Goal: Information Seeking & Learning: Learn about a topic

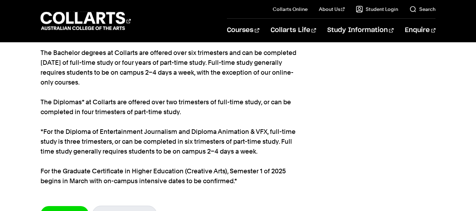
scroll to position [34, 0]
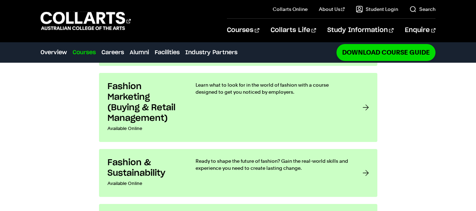
scroll to position [597, 0]
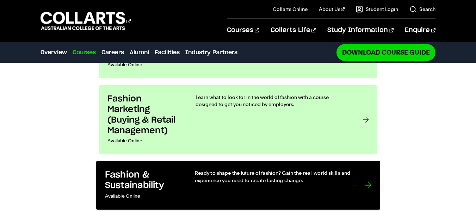
click at [170, 170] on h3 "Fashion & Sustainability" at bounding box center [142, 181] width 75 height 22
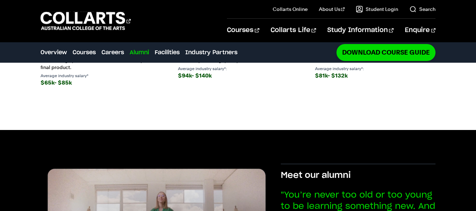
scroll to position [1126, 0]
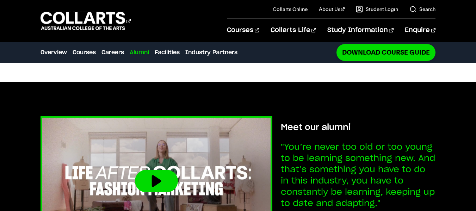
click at [156, 170] on button at bounding box center [156, 181] width 43 height 23
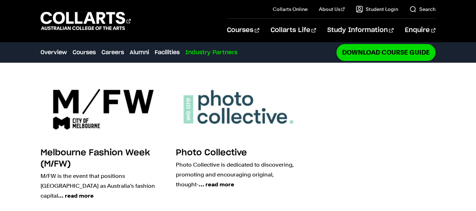
scroll to position [1691, 0]
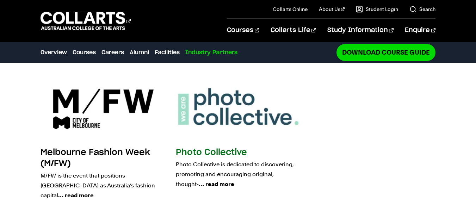
click at [199, 181] on span "… read more" at bounding box center [217, 184] width 36 height 7
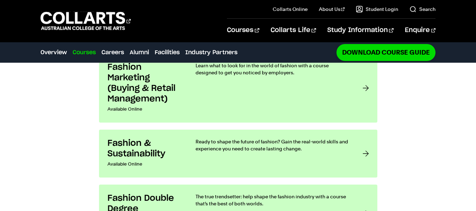
scroll to position [620, 0]
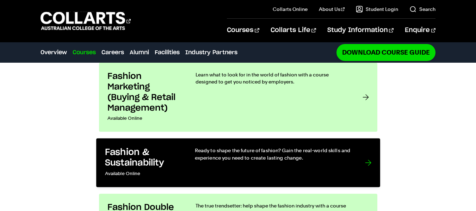
click at [297, 147] on p "Ready to shape the future of fashion? Gain the real-world skills and experience…" at bounding box center [273, 154] width 156 height 14
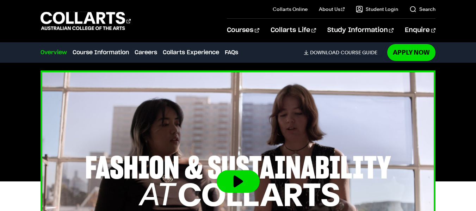
scroll to position [247, 0]
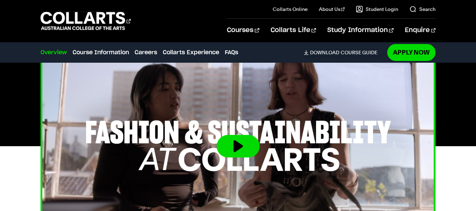
click at [238, 152] on button at bounding box center [238, 146] width 43 height 23
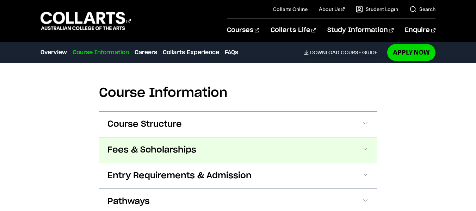
scroll to position [705, 0]
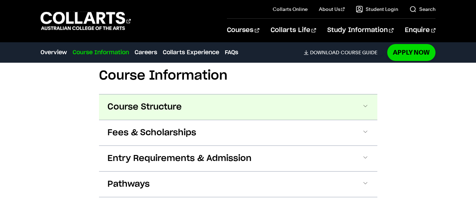
click at [366, 109] on span at bounding box center [365, 107] width 7 height 9
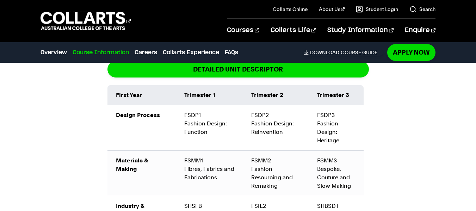
scroll to position [807, 0]
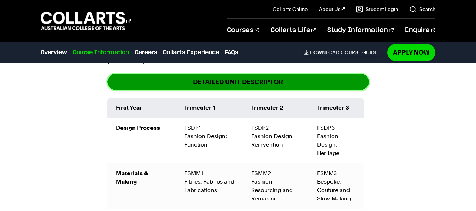
click at [248, 85] on link "DETAILED UNIT DESCRIPTOR" at bounding box center [239, 82] width 262 height 17
